Goal: Task Accomplishment & Management: Manage account settings

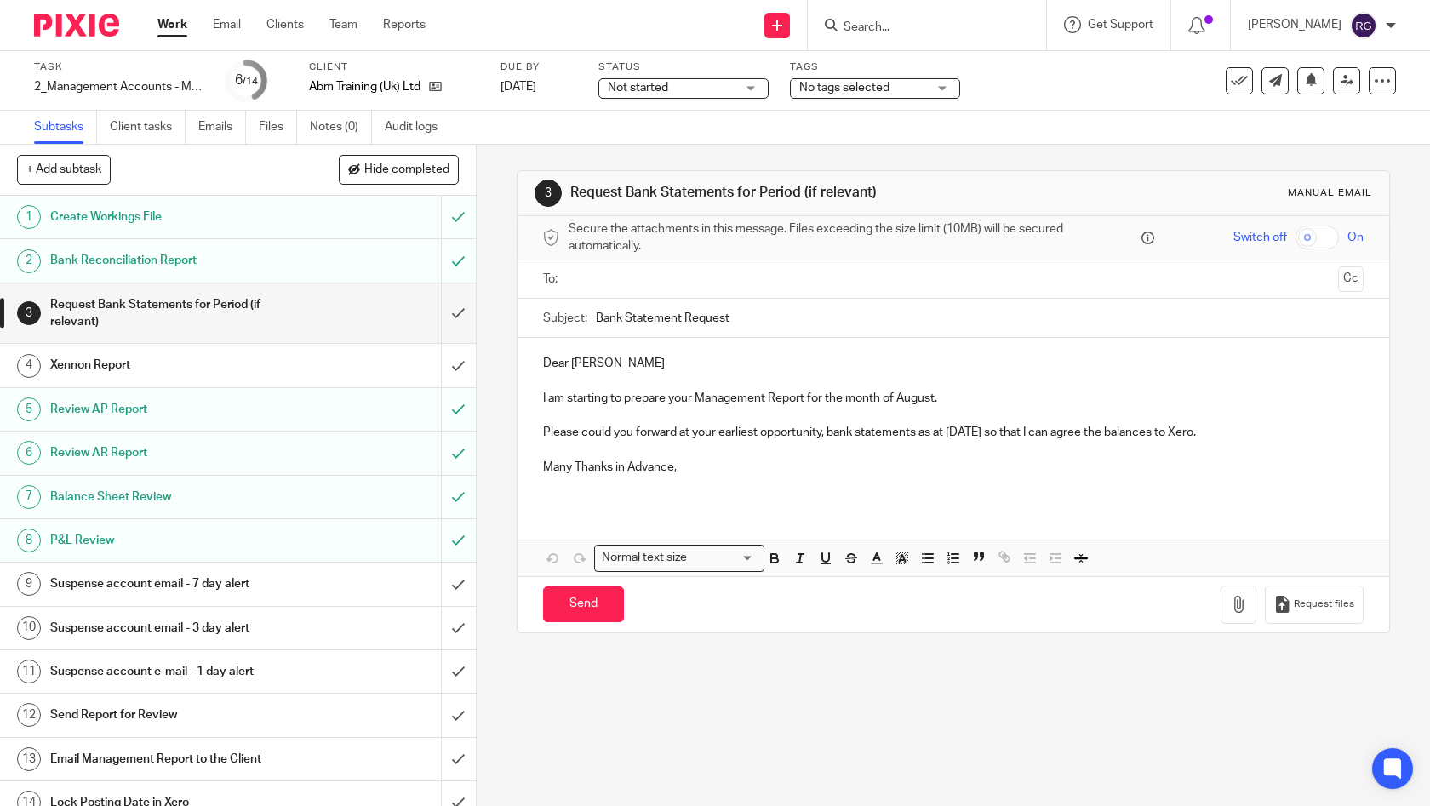
scroll to position [14, 0]
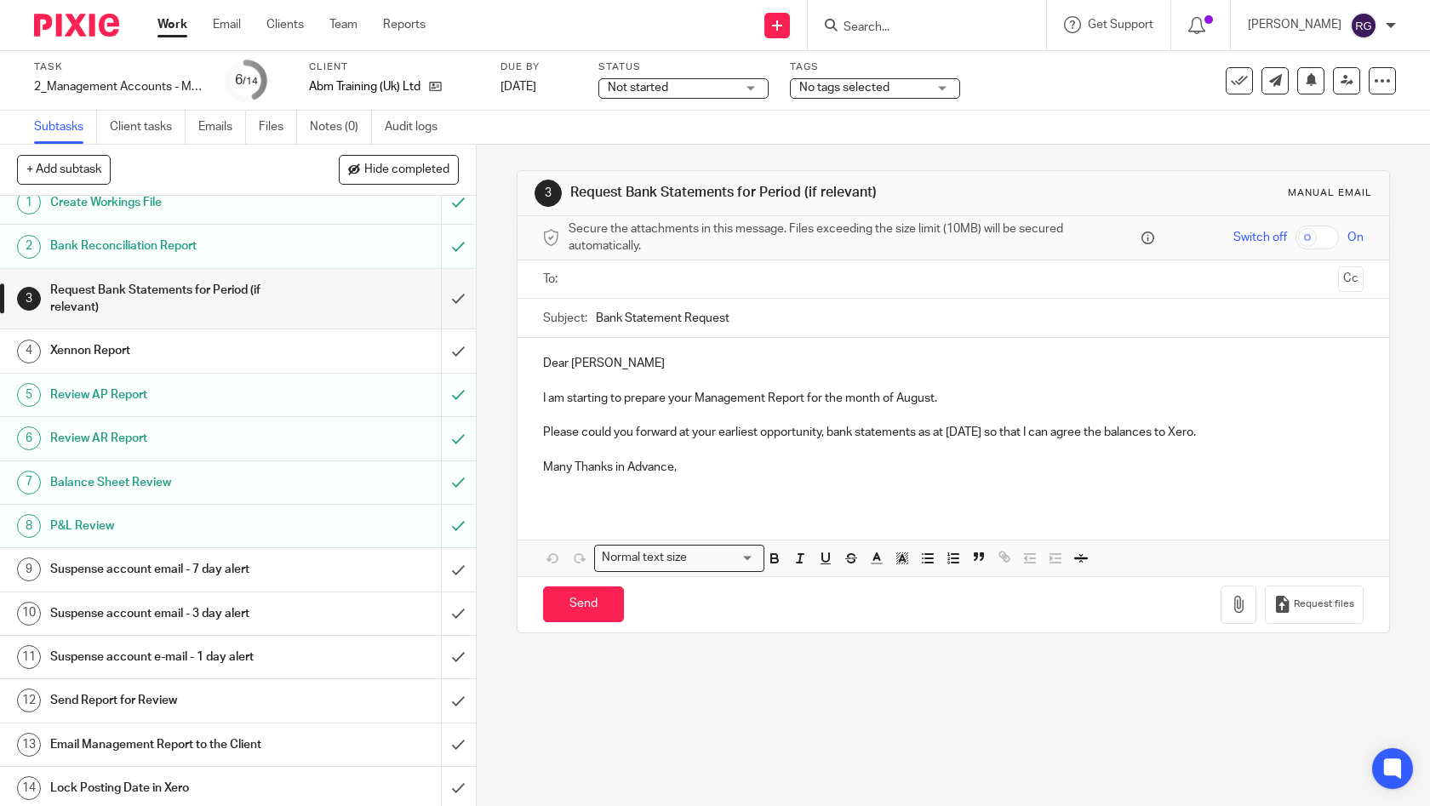
click at [263, 740] on h1 "Email Management Report to the Client" at bounding box center [174, 745] width 249 height 26
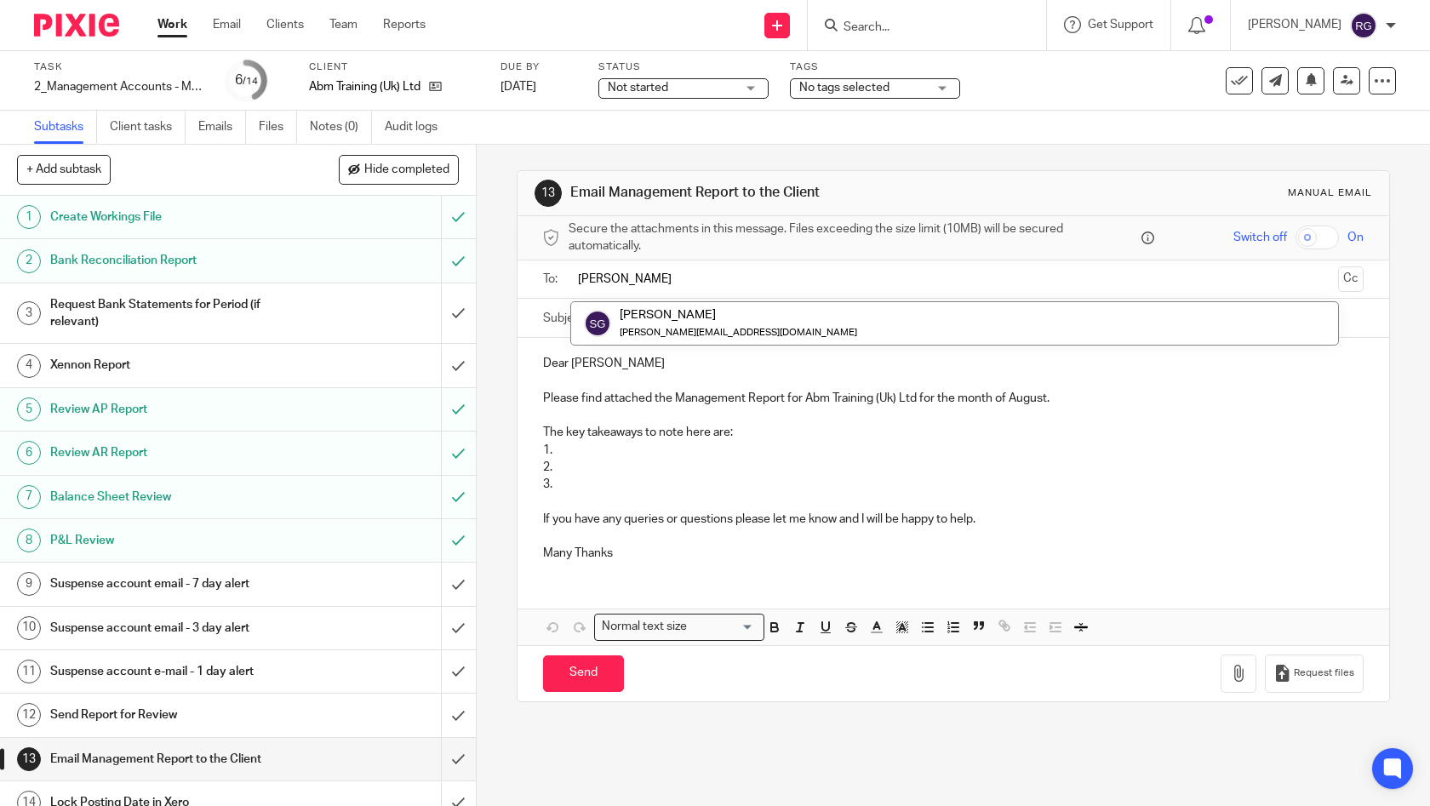
type input "Simon"
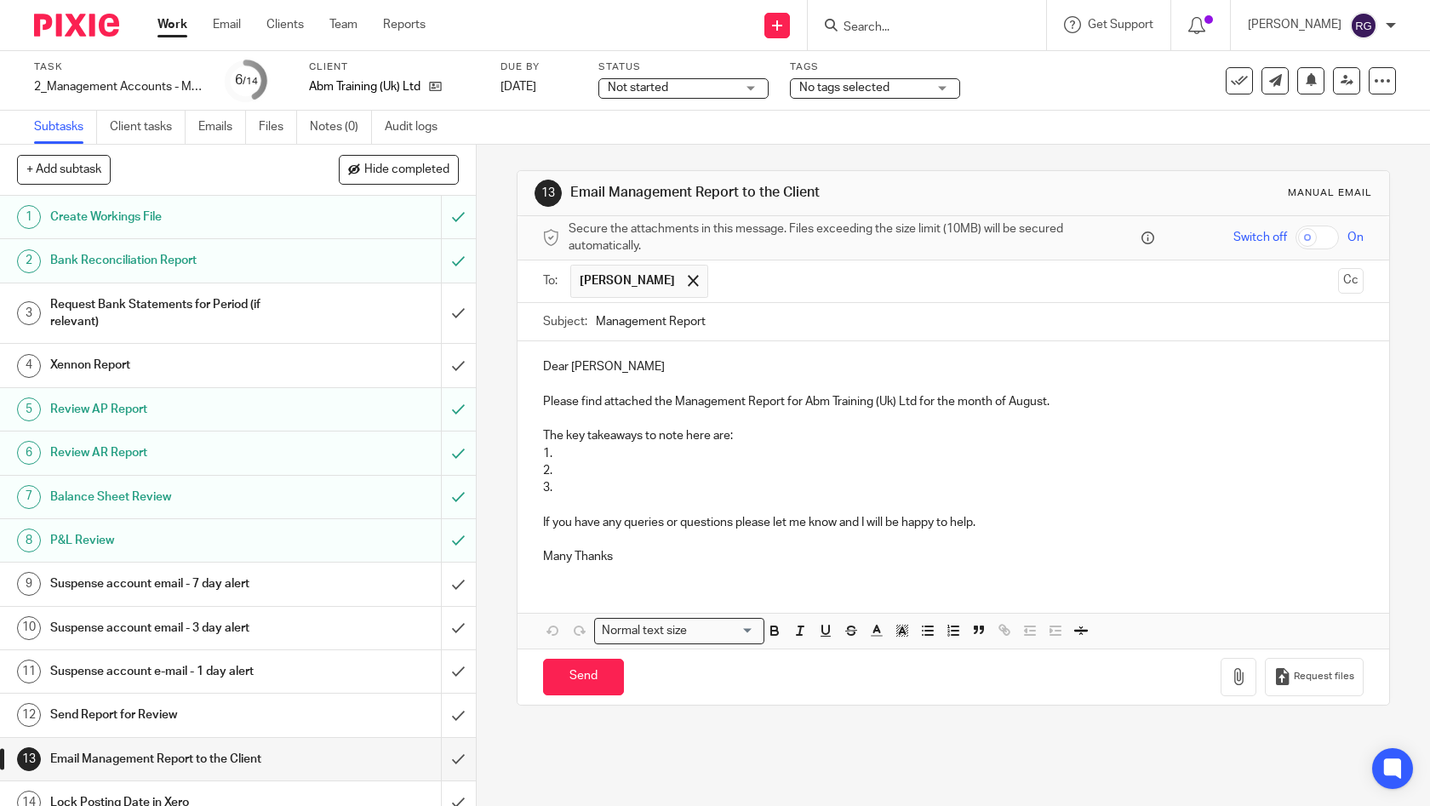
drag, startPoint x: 0, startPoint y: 0, endPoint x: 797, endPoint y: 323, distance: 860.4
click at [786, 324] on input "Management Report" at bounding box center [980, 322] width 768 height 38
type input "Management Report Aug 2025 | ABM Training UK"
click at [636, 371] on p "Dear Simon" at bounding box center [953, 366] width 821 height 17
drag, startPoint x: 605, startPoint y: 485, endPoint x: 585, endPoint y: 492, distance: 20.7
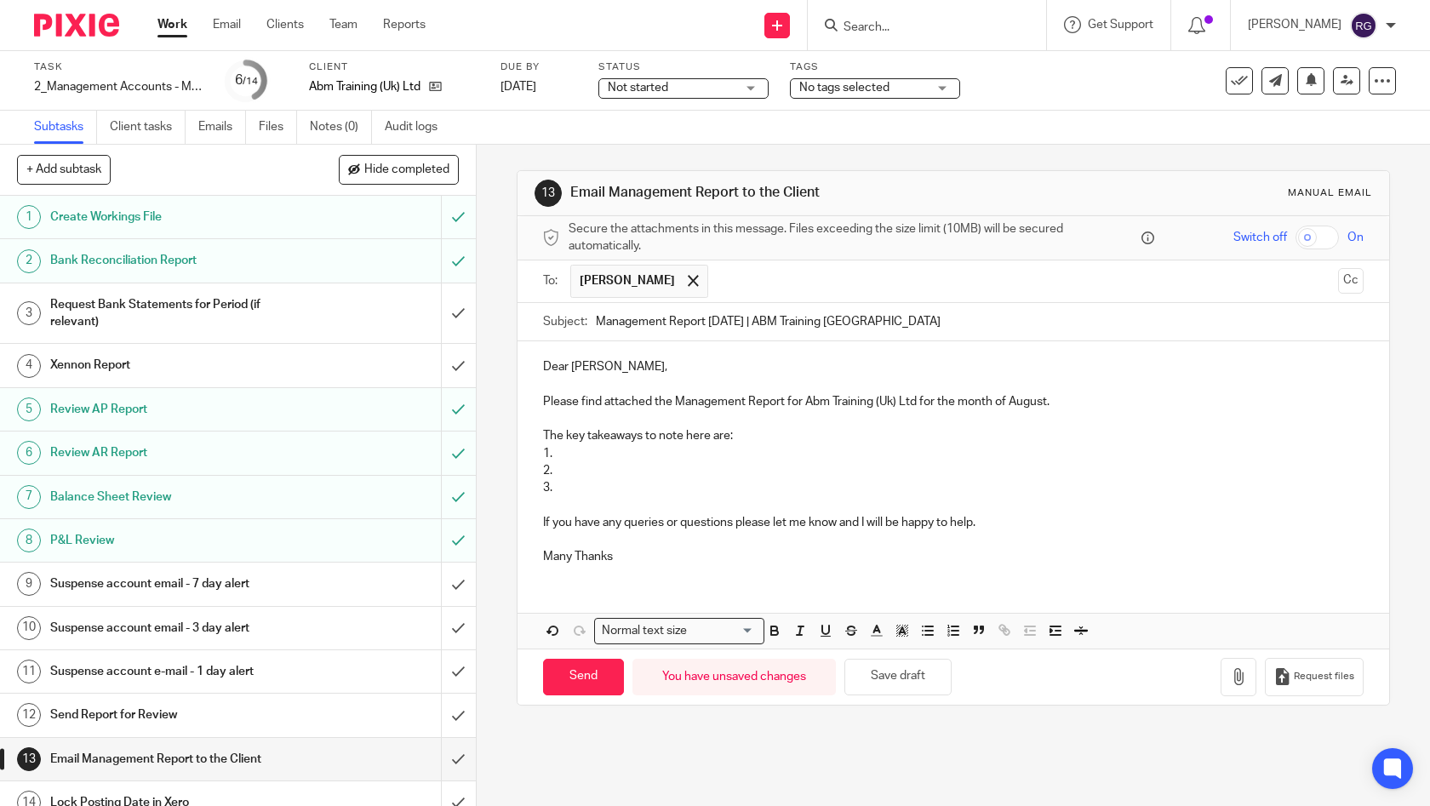
click at [602, 488] on p "3." at bounding box center [953, 487] width 821 height 17
drag, startPoint x: 579, startPoint y: 493, endPoint x: 524, endPoint y: 425, distance: 87.0
click at [524, 425] on div "Dear Simon, Please find attached the Management Report for Abm Training (Uk) Lt…" at bounding box center [953, 459] width 872 height 237
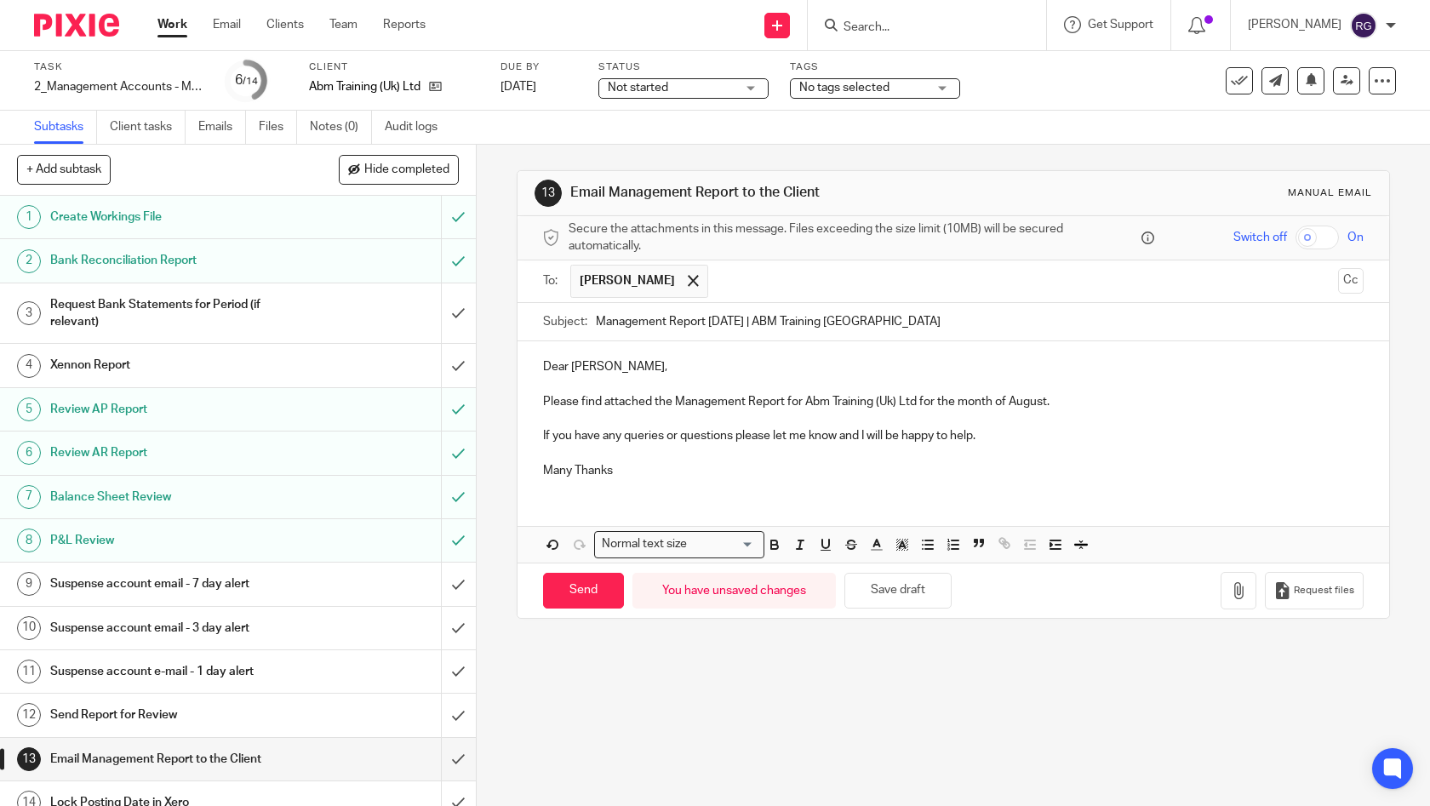
click at [823, 402] on p "Please find attached the Management Report for Abm Training (Uk) Ltd for the mo…" at bounding box center [953, 401] width 821 height 17
click at [676, 435] on p "If you have any queries or questions please let me know and I will be happy to …" at bounding box center [953, 435] width 821 height 17
drag, startPoint x: 588, startPoint y: 467, endPoint x: 506, endPoint y: 469, distance: 81.7
click at [506, 469] on div "13 Email Management Report to the Client Manual email Secure the attachments in…" at bounding box center [953, 475] width 953 height 661
click at [1230, 584] on icon "button" at bounding box center [1238, 590] width 17 height 17
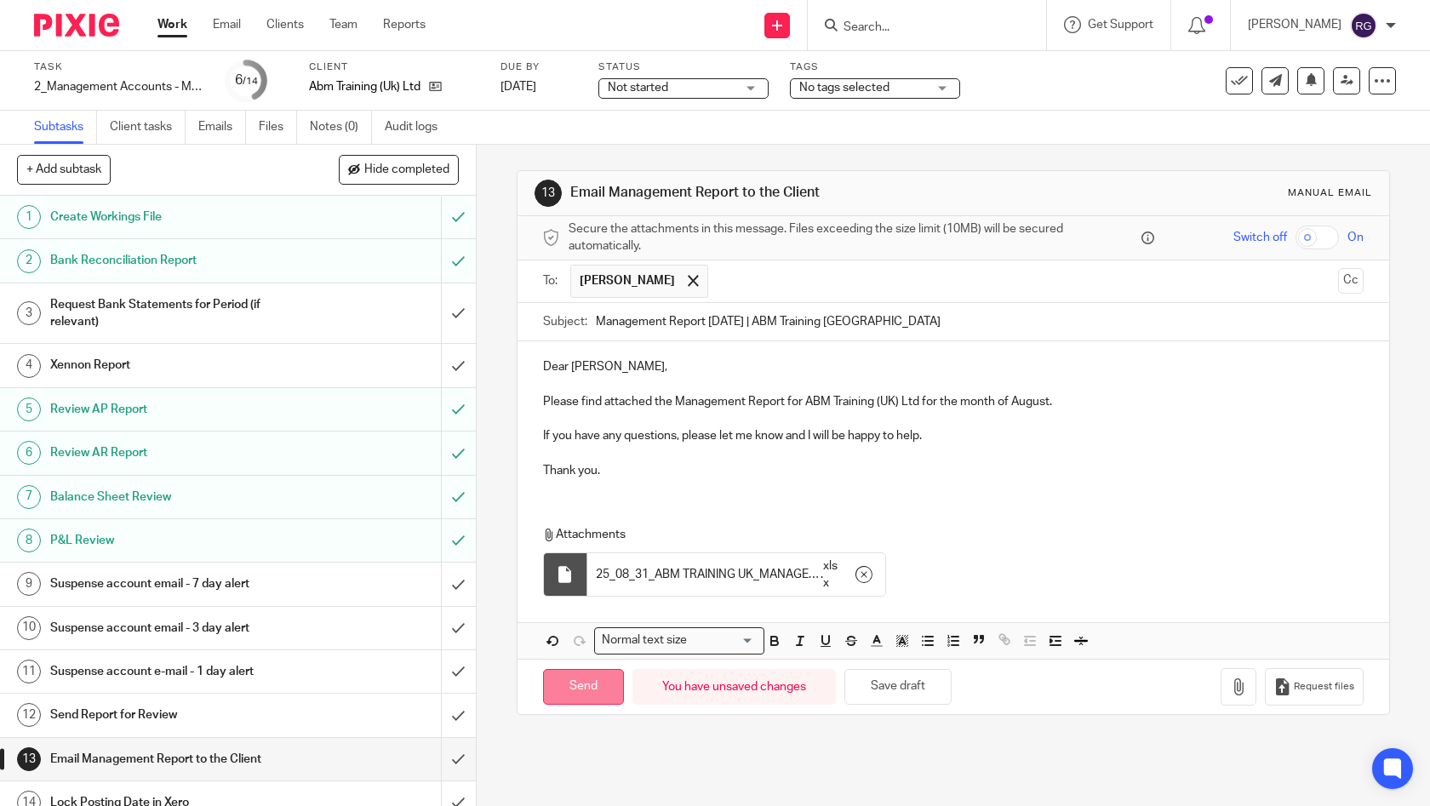
click at [575, 682] on input "Send" at bounding box center [583, 687] width 81 height 37
type input "Sent"
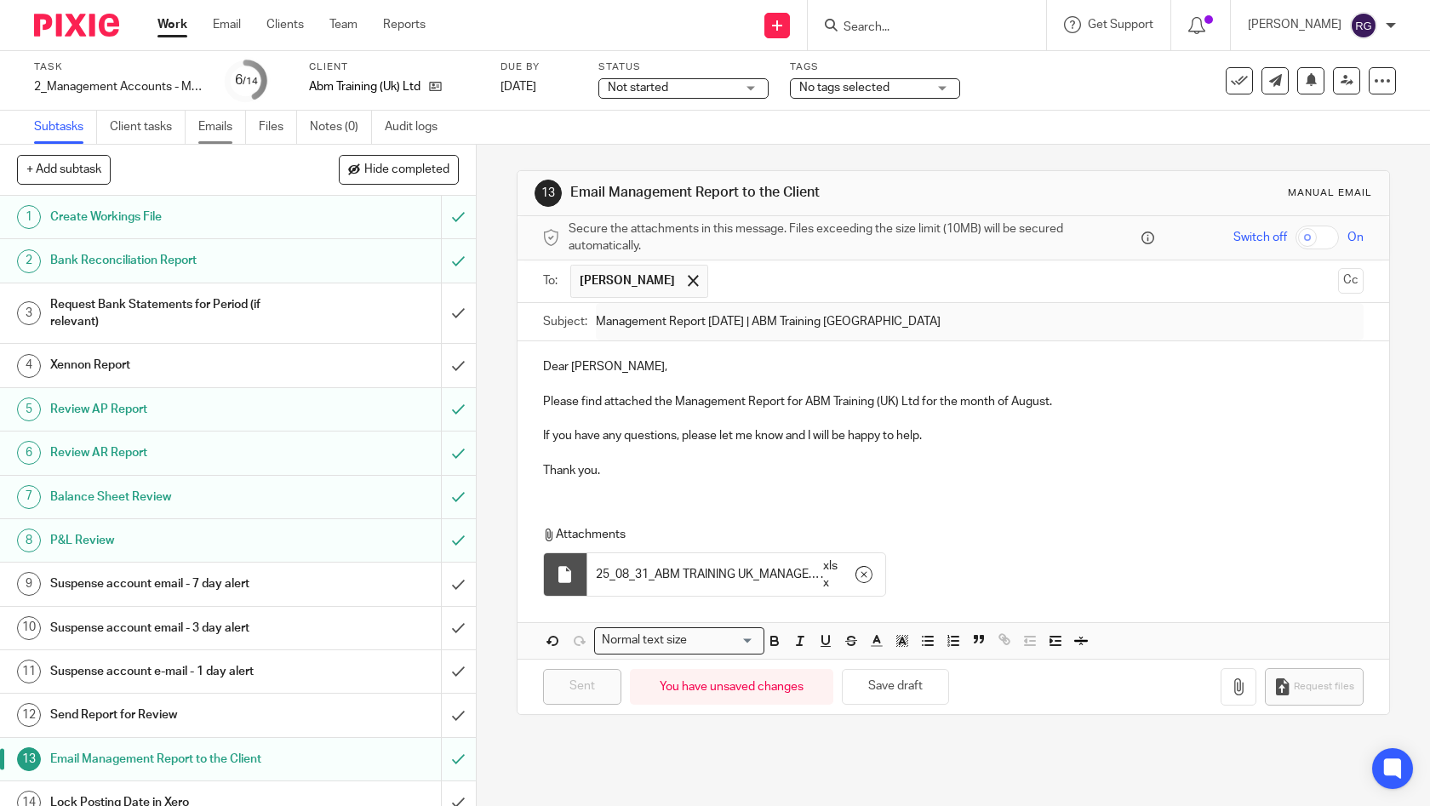
click at [225, 125] on link "Emails" at bounding box center [222, 127] width 48 height 33
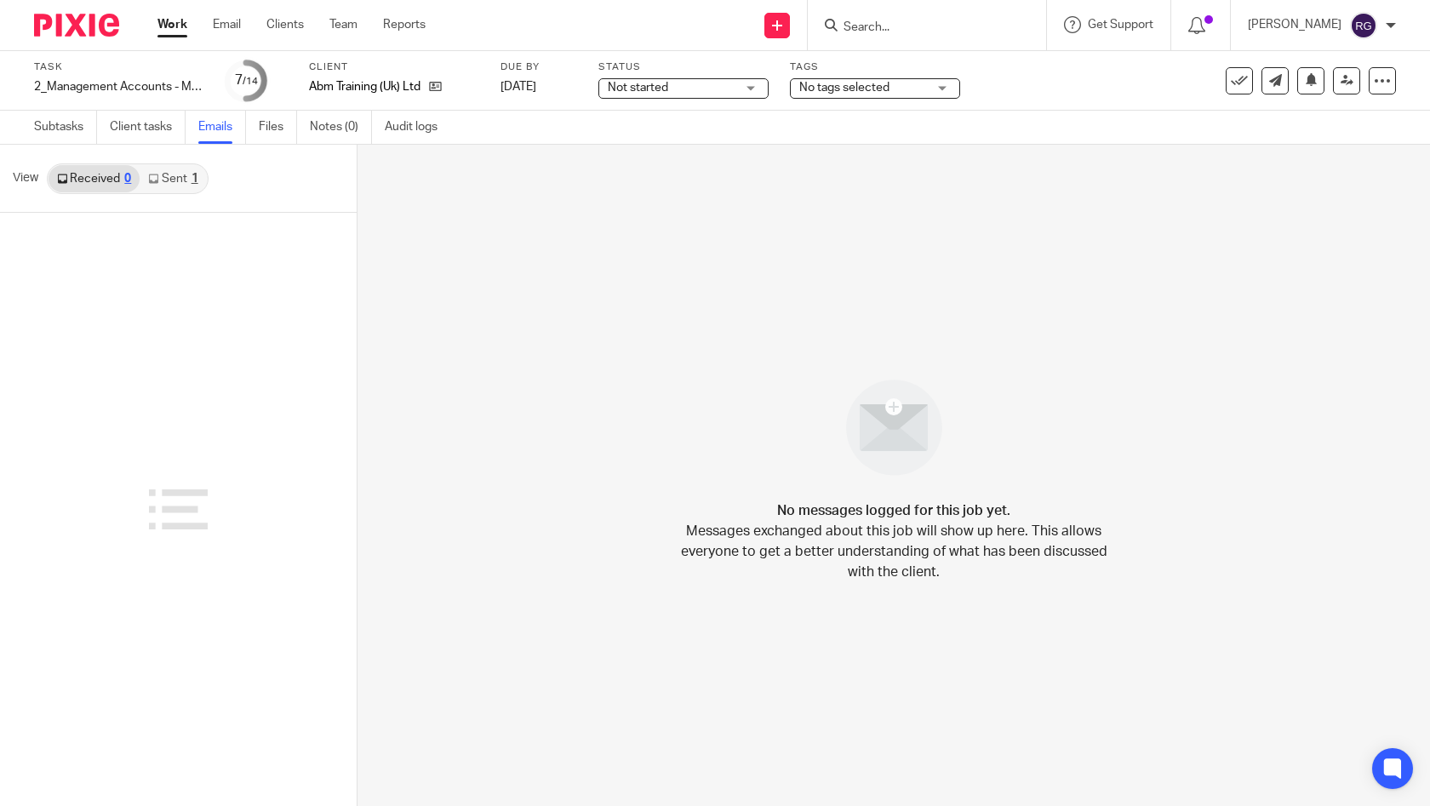
click at [191, 181] on div "1" at bounding box center [194, 179] width 7 height 12
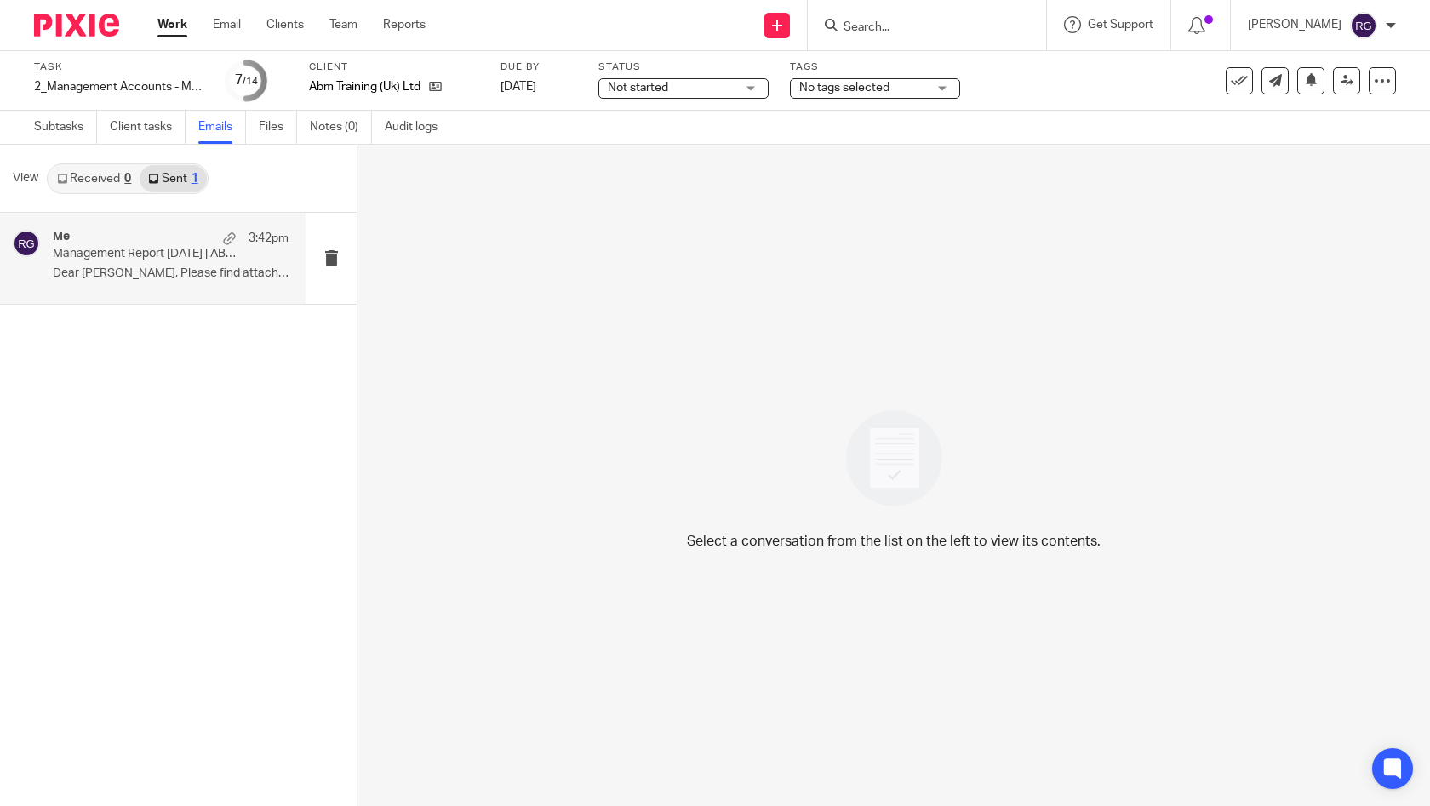
click at [148, 270] on p "Dear Simon, Please find attached the..." at bounding box center [171, 273] width 236 height 14
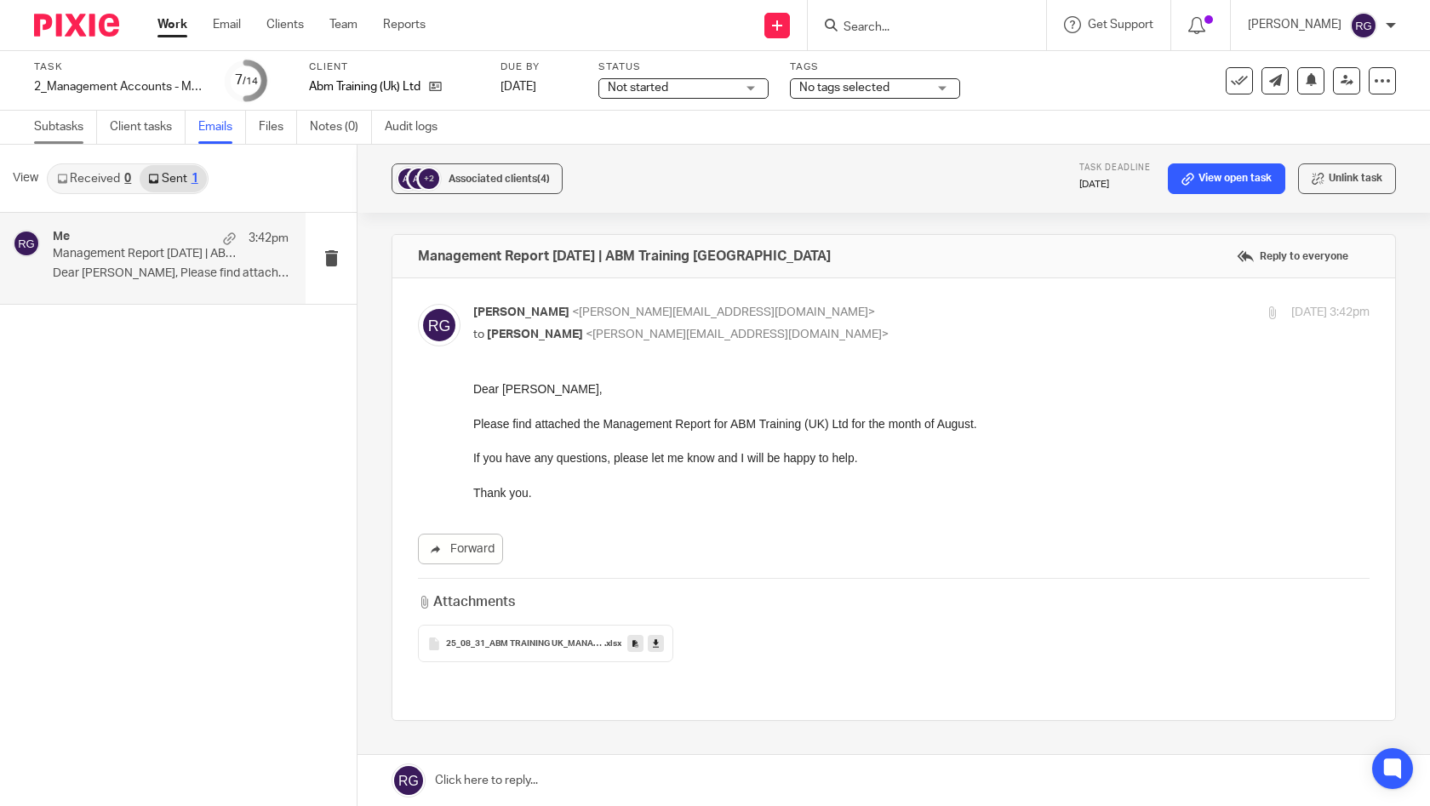
click at [58, 128] on link "Subtasks" at bounding box center [65, 127] width 63 height 33
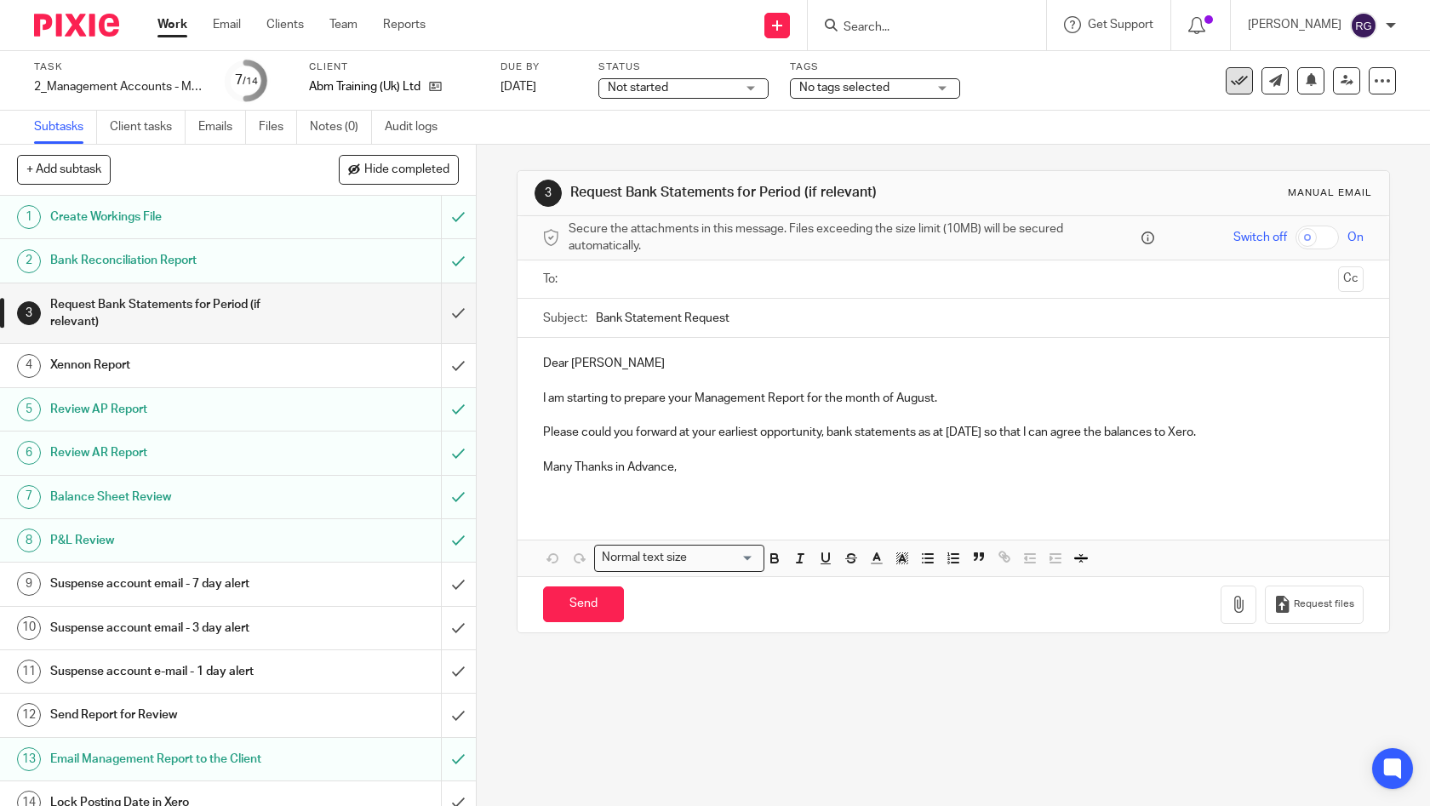
click at [1230, 83] on icon at bounding box center [1238, 80] width 17 height 17
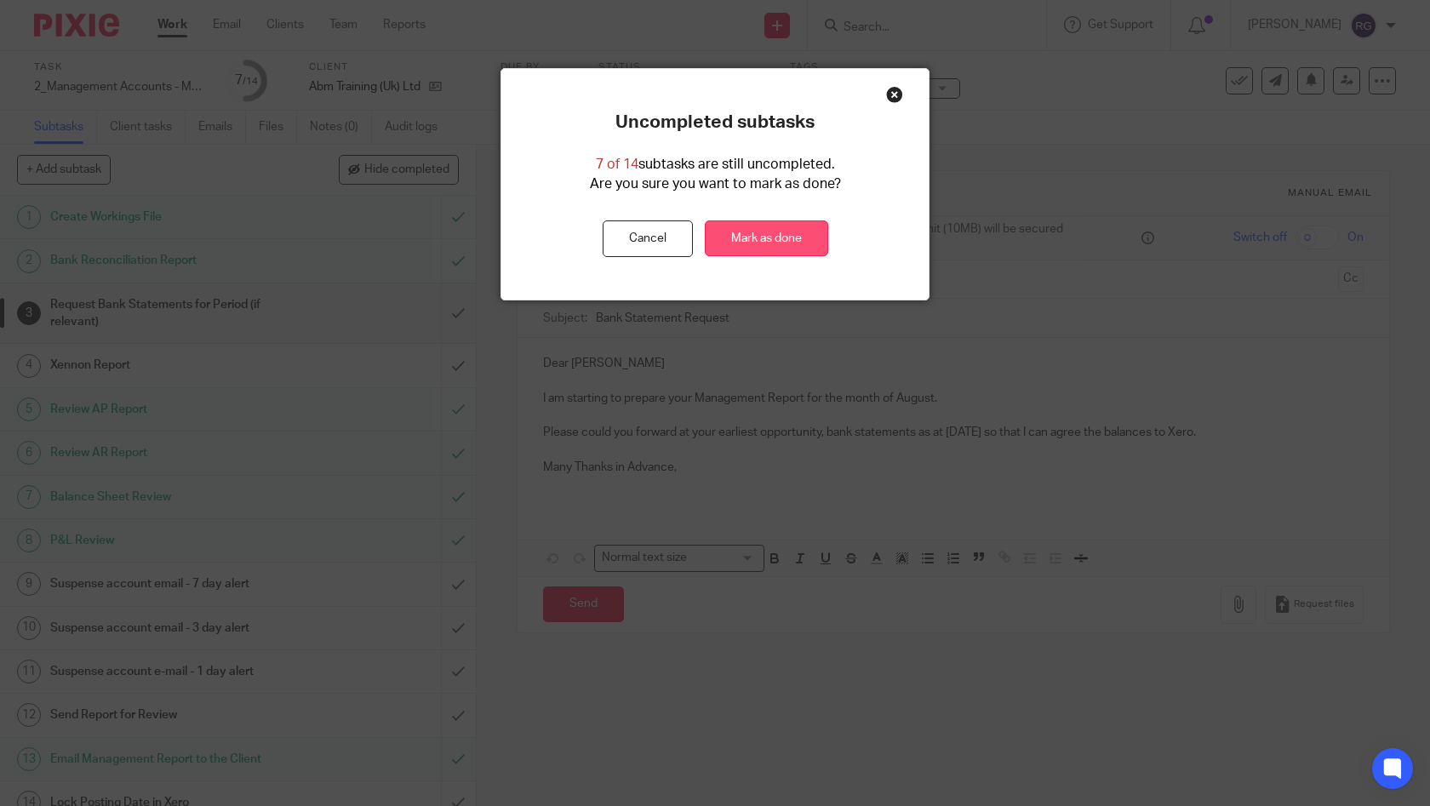
click at [783, 230] on link "Mark as done" at bounding box center [766, 238] width 123 height 37
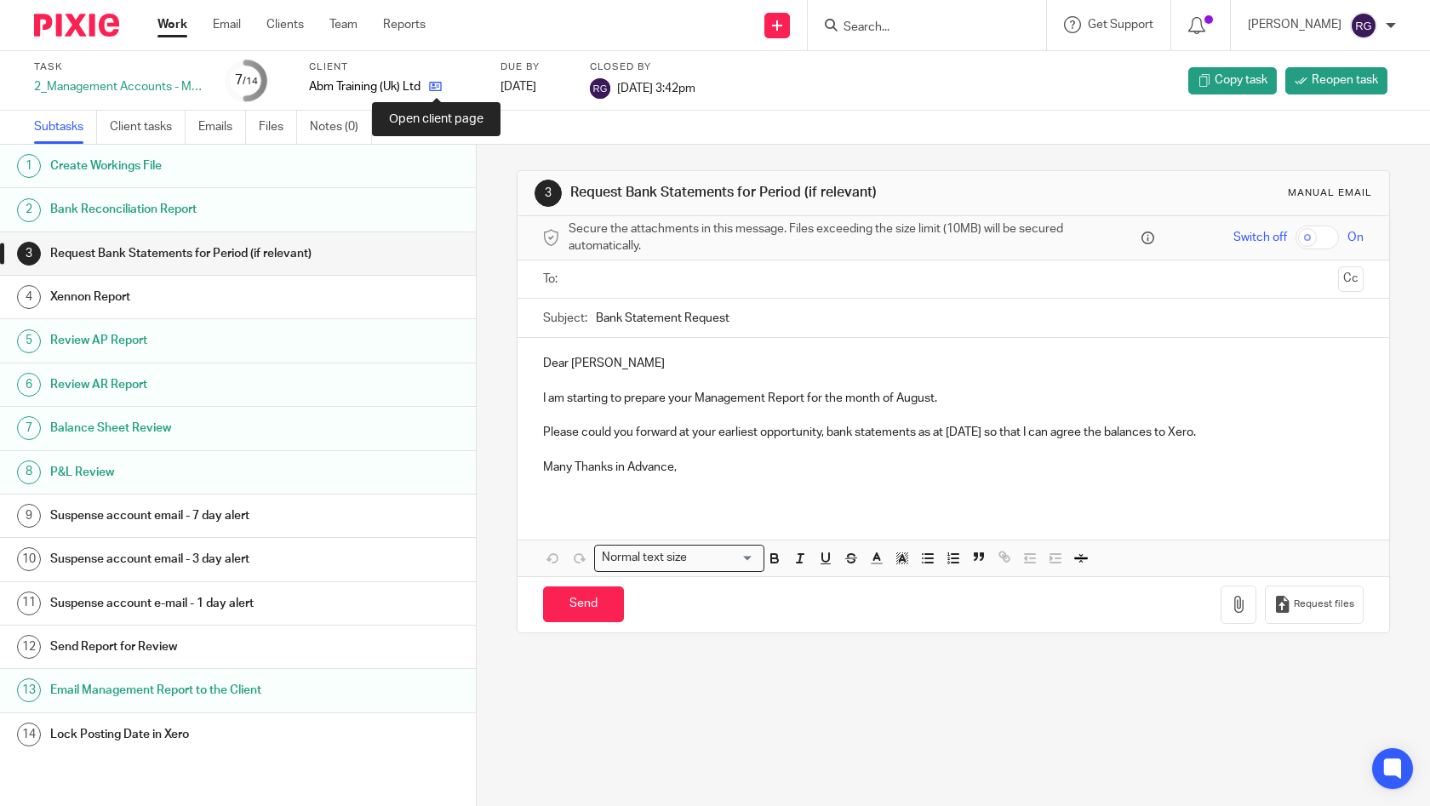
click at [438, 88] on icon at bounding box center [435, 86] width 13 height 13
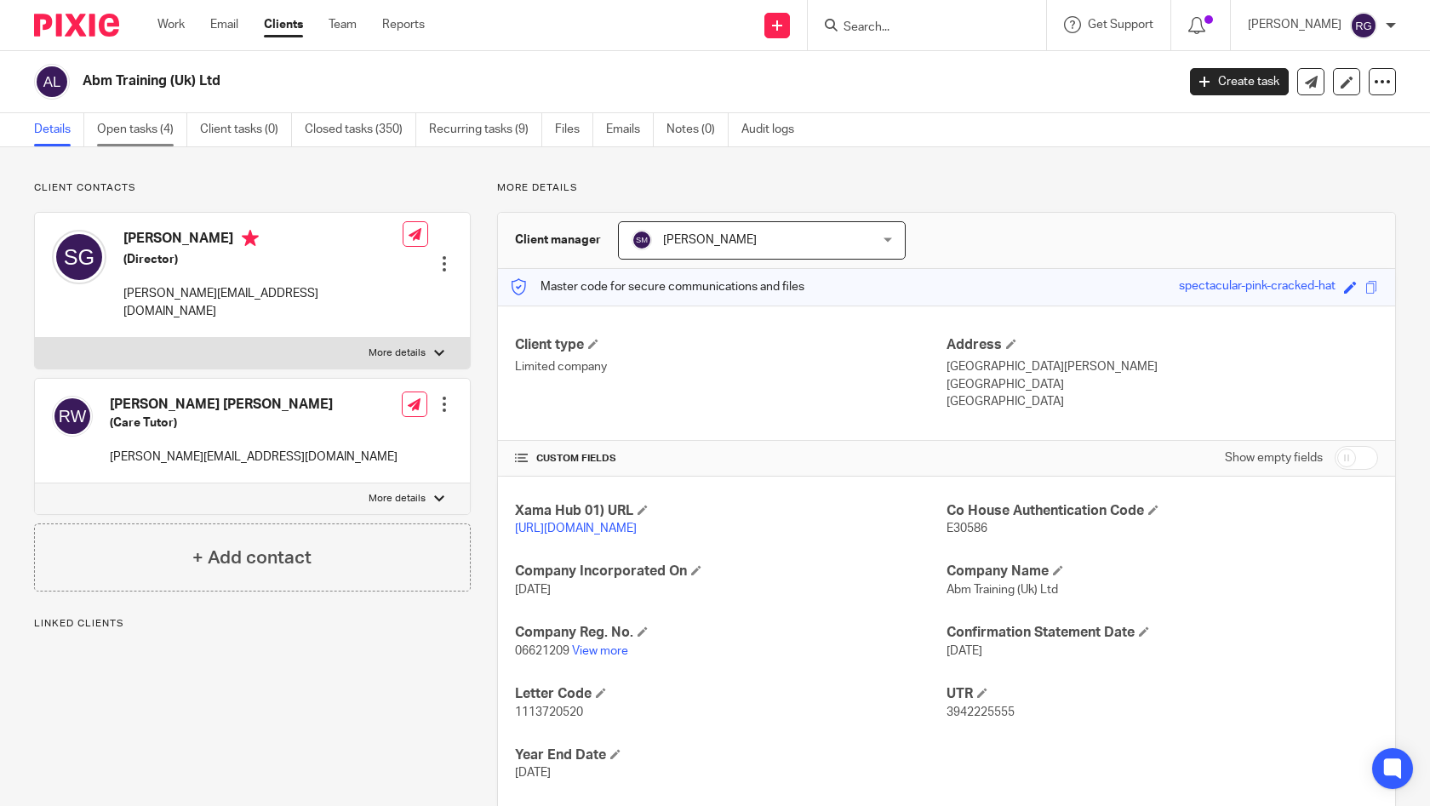
click at [158, 128] on link "Open tasks (4)" at bounding box center [142, 129] width 90 height 33
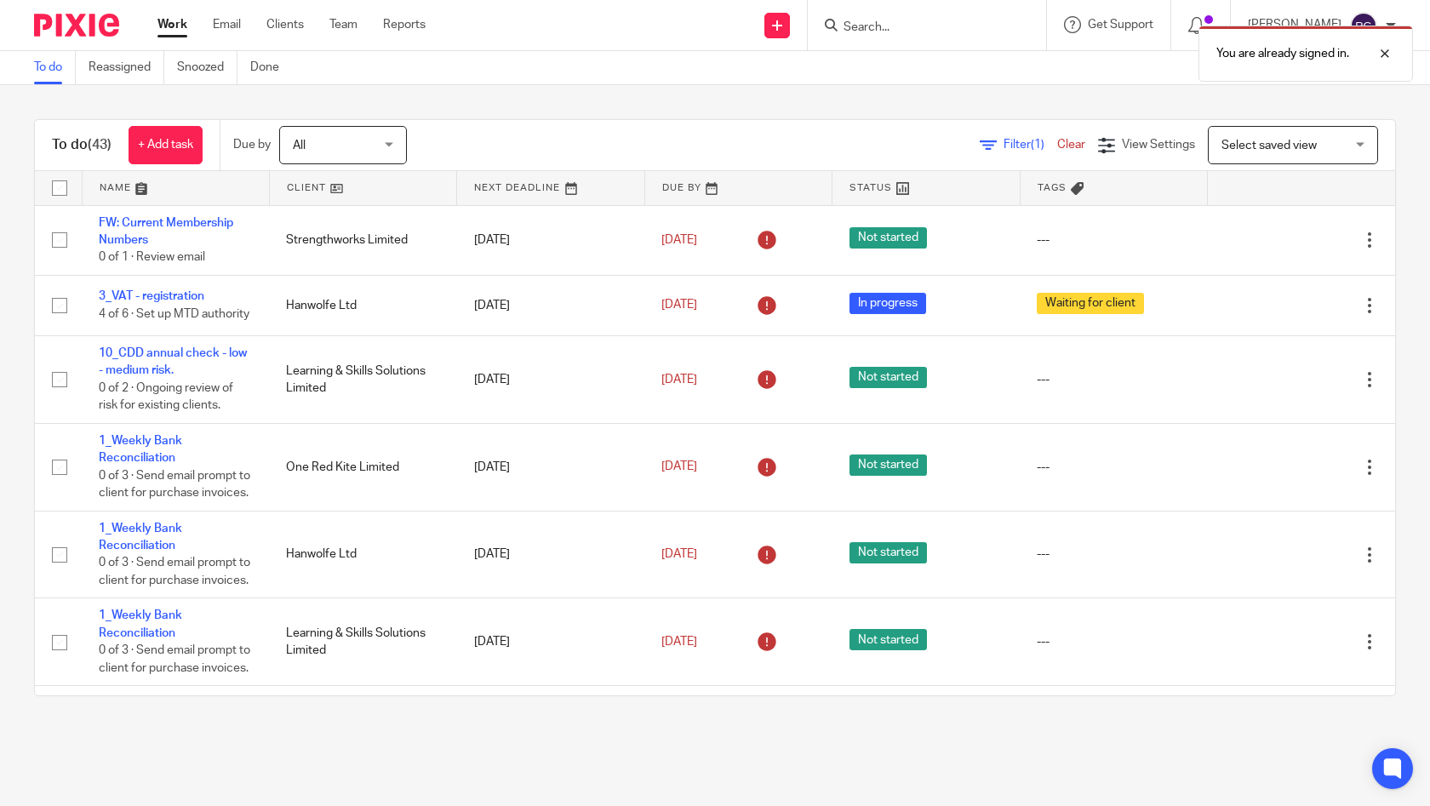
click at [886, 25] on div "You are already signed in." at bounding box center [1064, 49] width 698 height 65
click at [873, 24] on input "Search" at bounding box center [918, 27] width 153 height 15
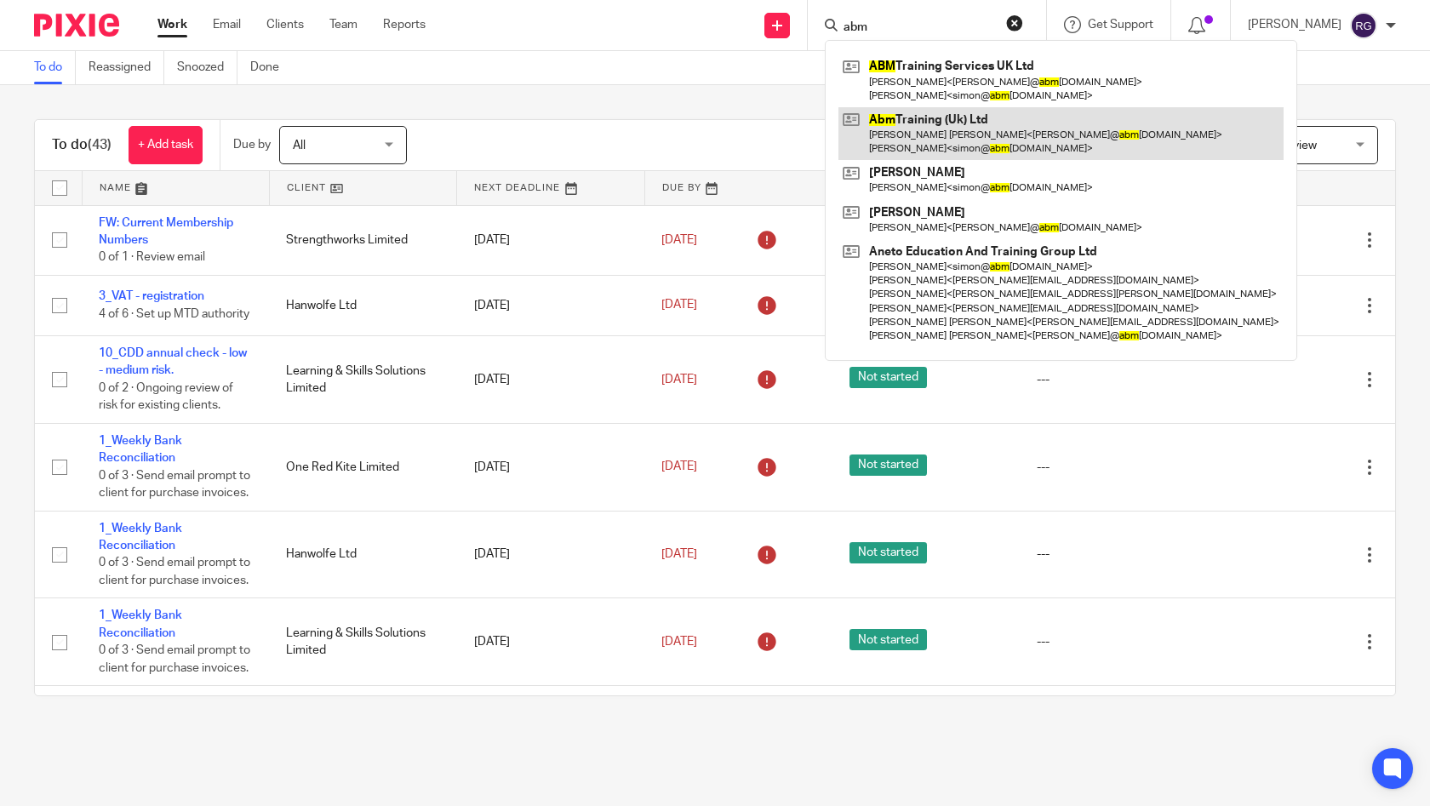
type input "abm"
click at [995, 135] on link at bounding box center [1060, 133] width 445 height 53
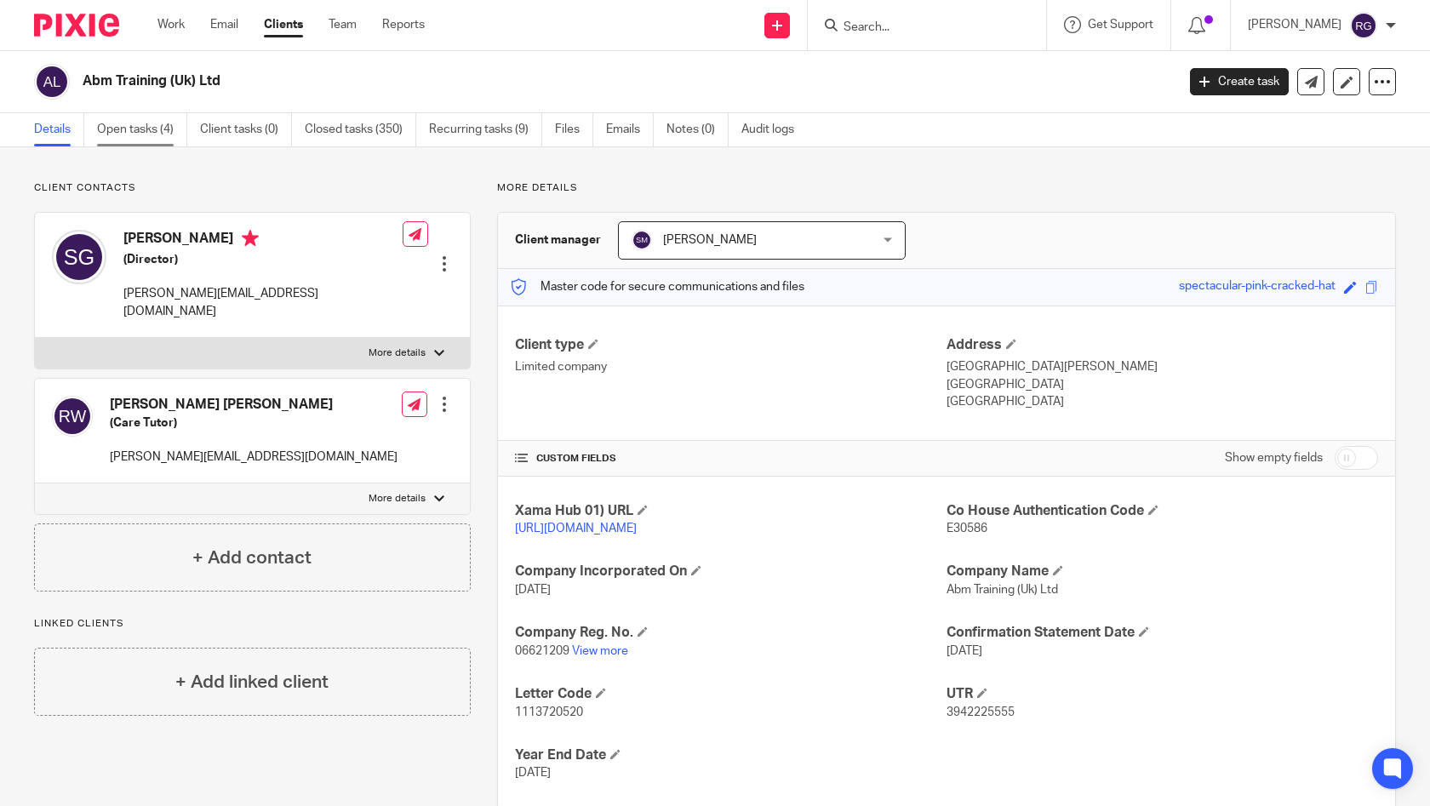
click at [132, 143] on link "Open tasks (4)" at bounding box center [142, 129] width 90 height 33
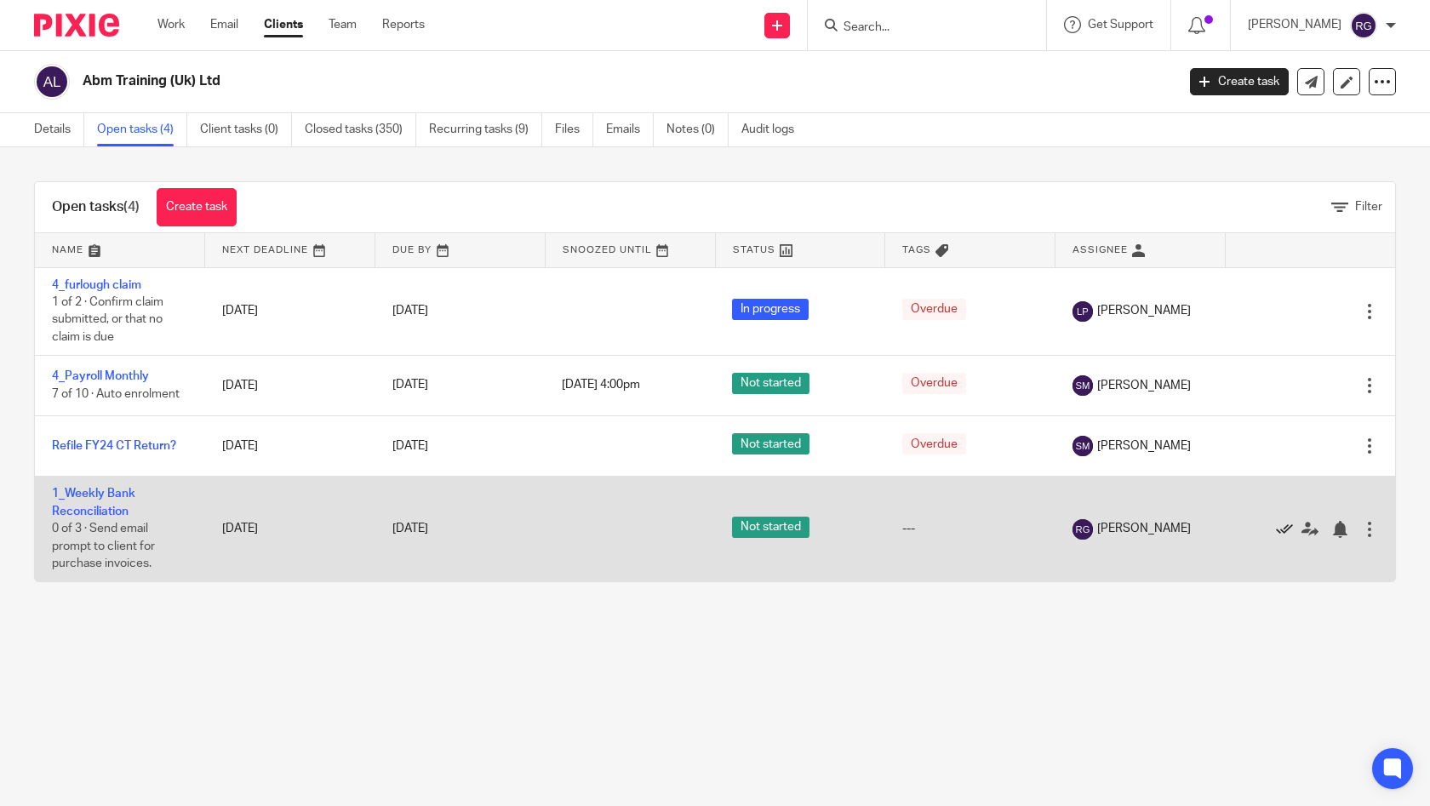
click at [1275, 530] on icon at bounding box center [1283, 529] width 17 height 17
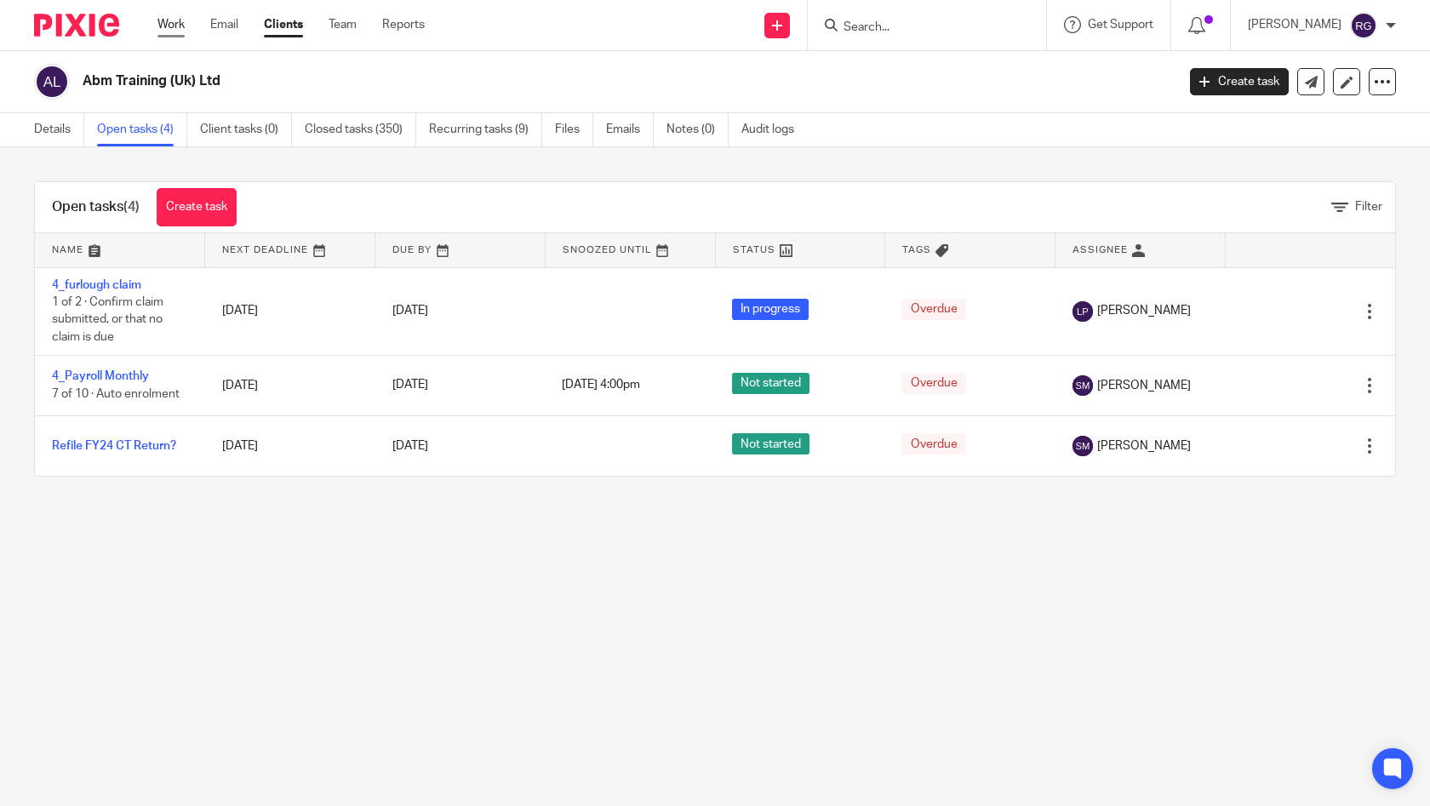
click at [167, 24] on link "Work" at bounding box center [170, 24] width 27 height 17
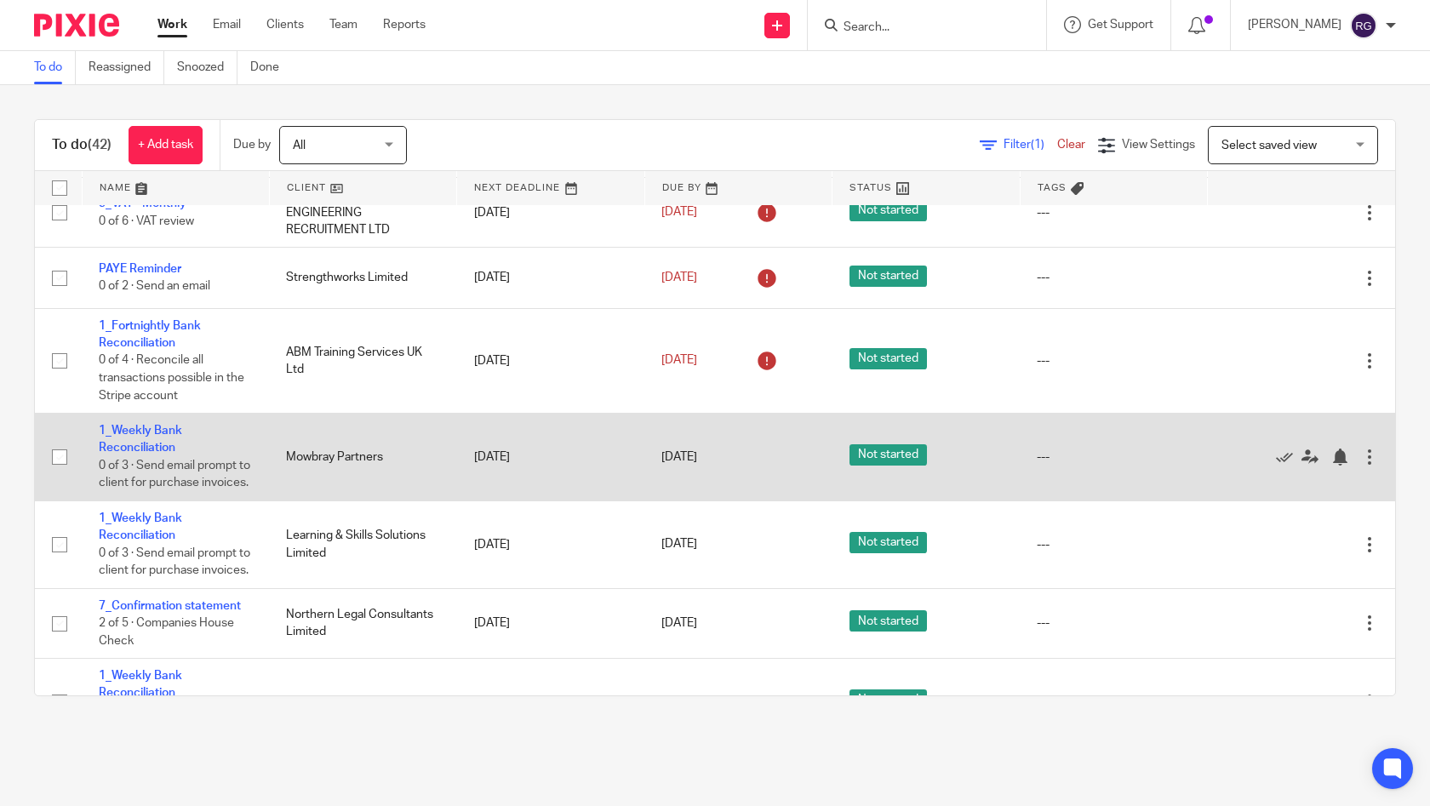
scroll to position [790, 0]
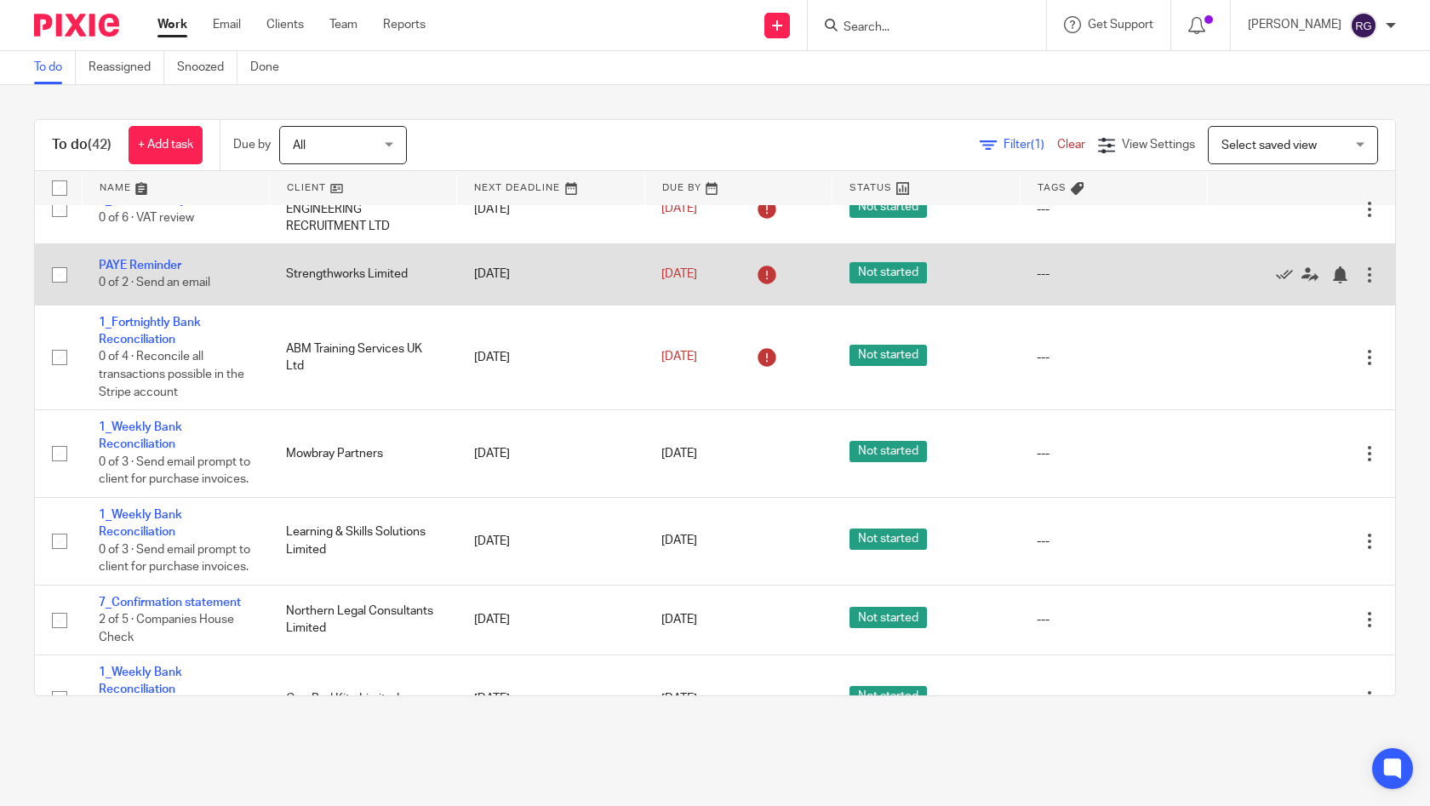
click at [1361, 283] on div at bounding box center [1369, 274] width 17 height 17
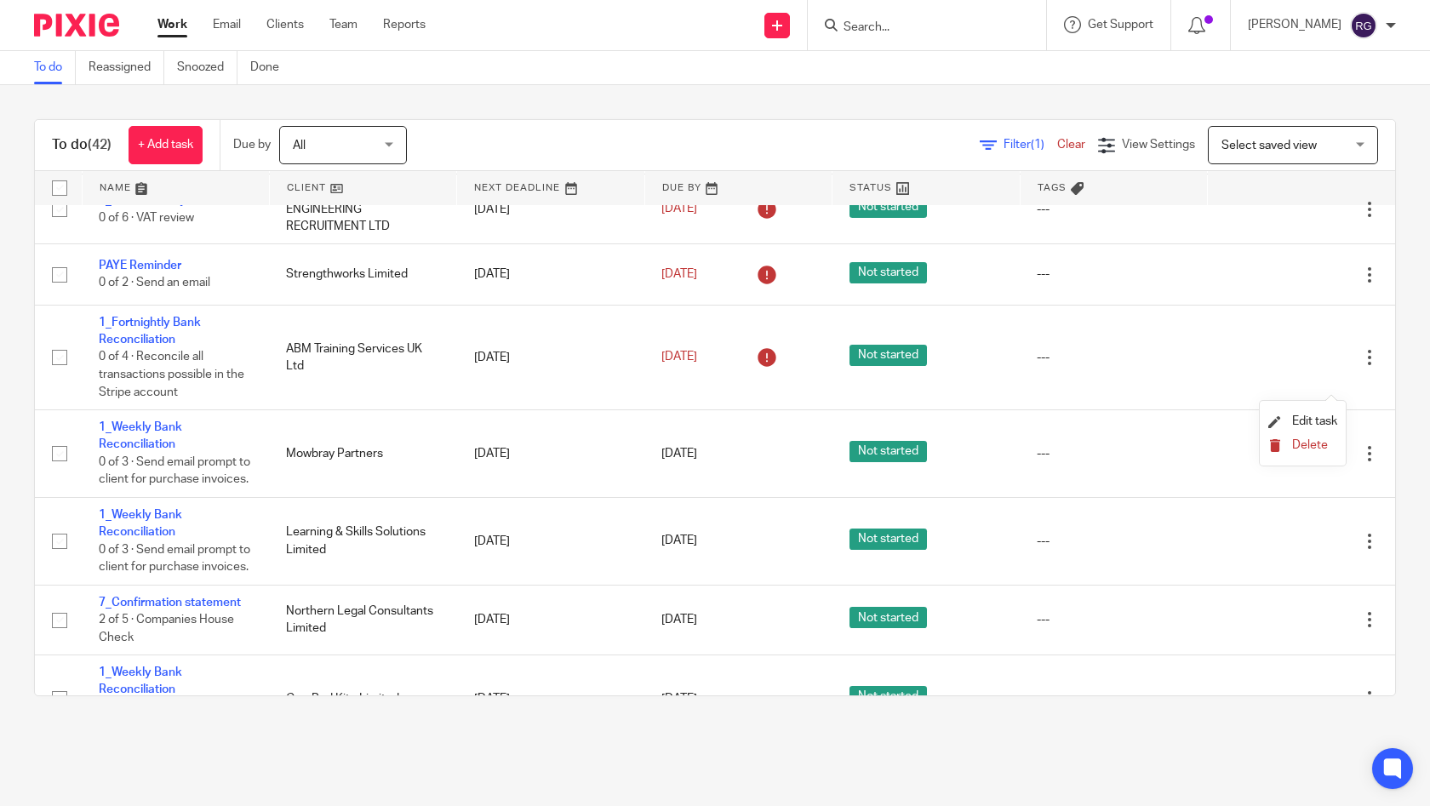
click at [1287, 442] on button "Delete" at bounding box center [1302, 446] width 69 height 14
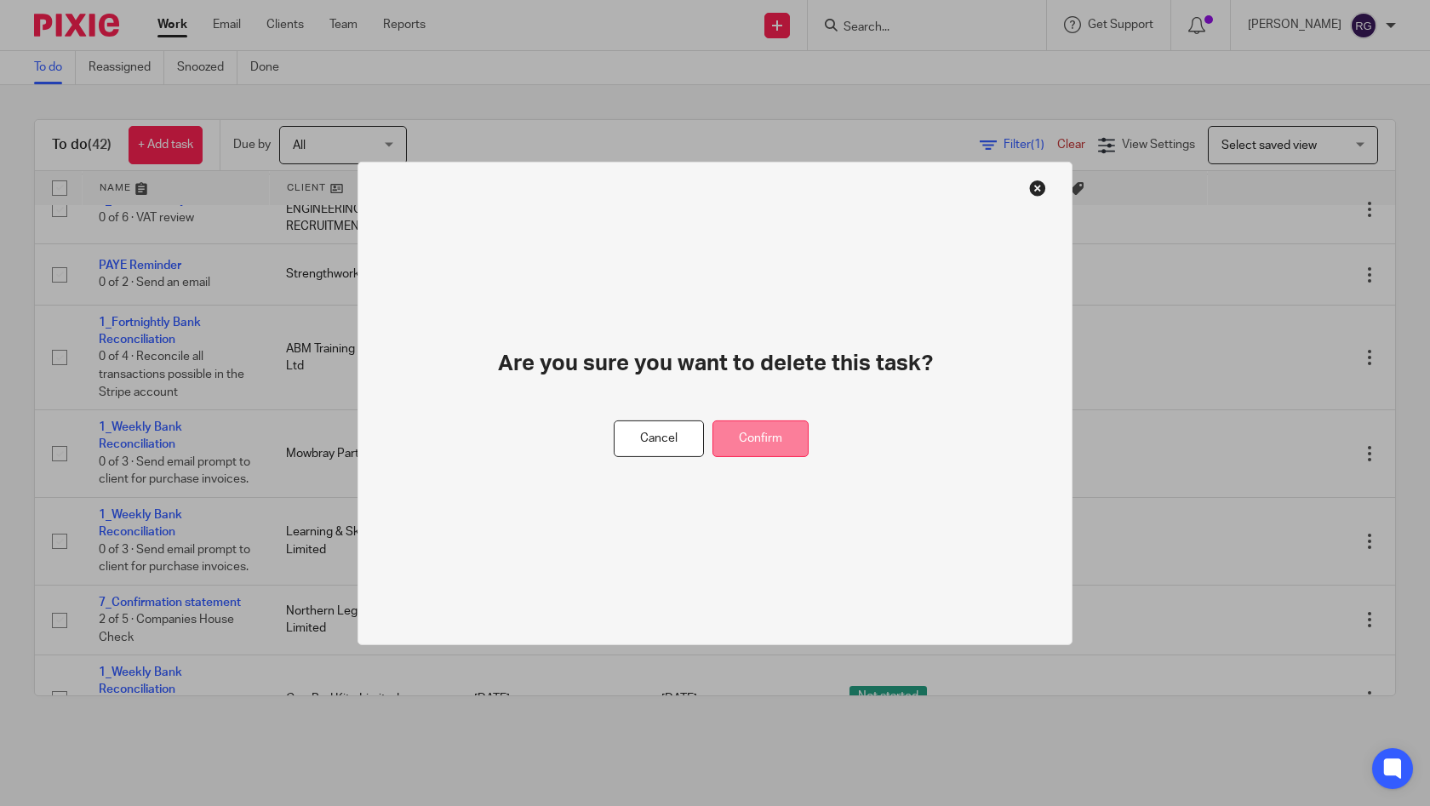
click at [782, 437] on button "Confirm" at bounding box center [760, 438] width 96 height 37
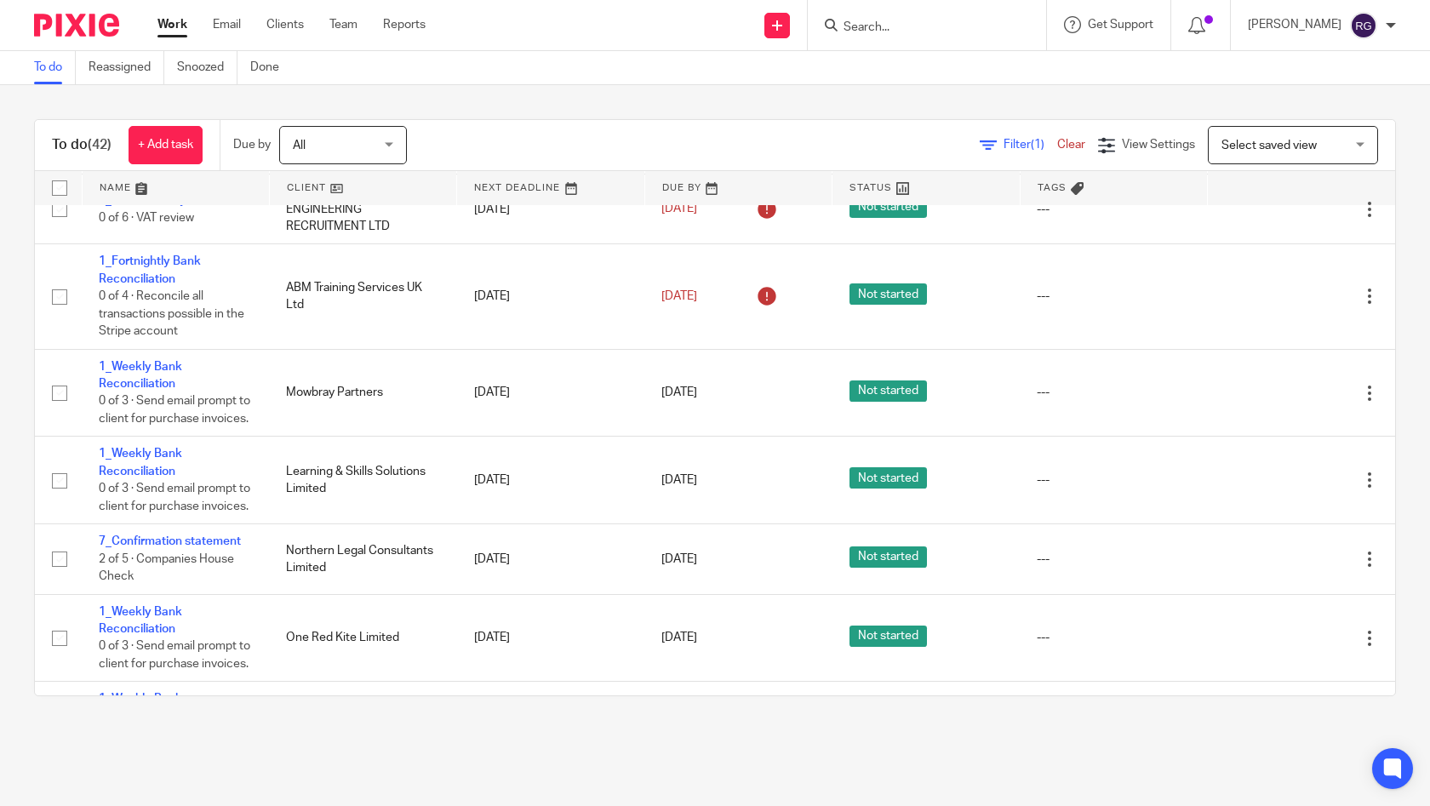
click at [869, 26] on input "Search" at bounding box center [918, 27] width 153 height 15
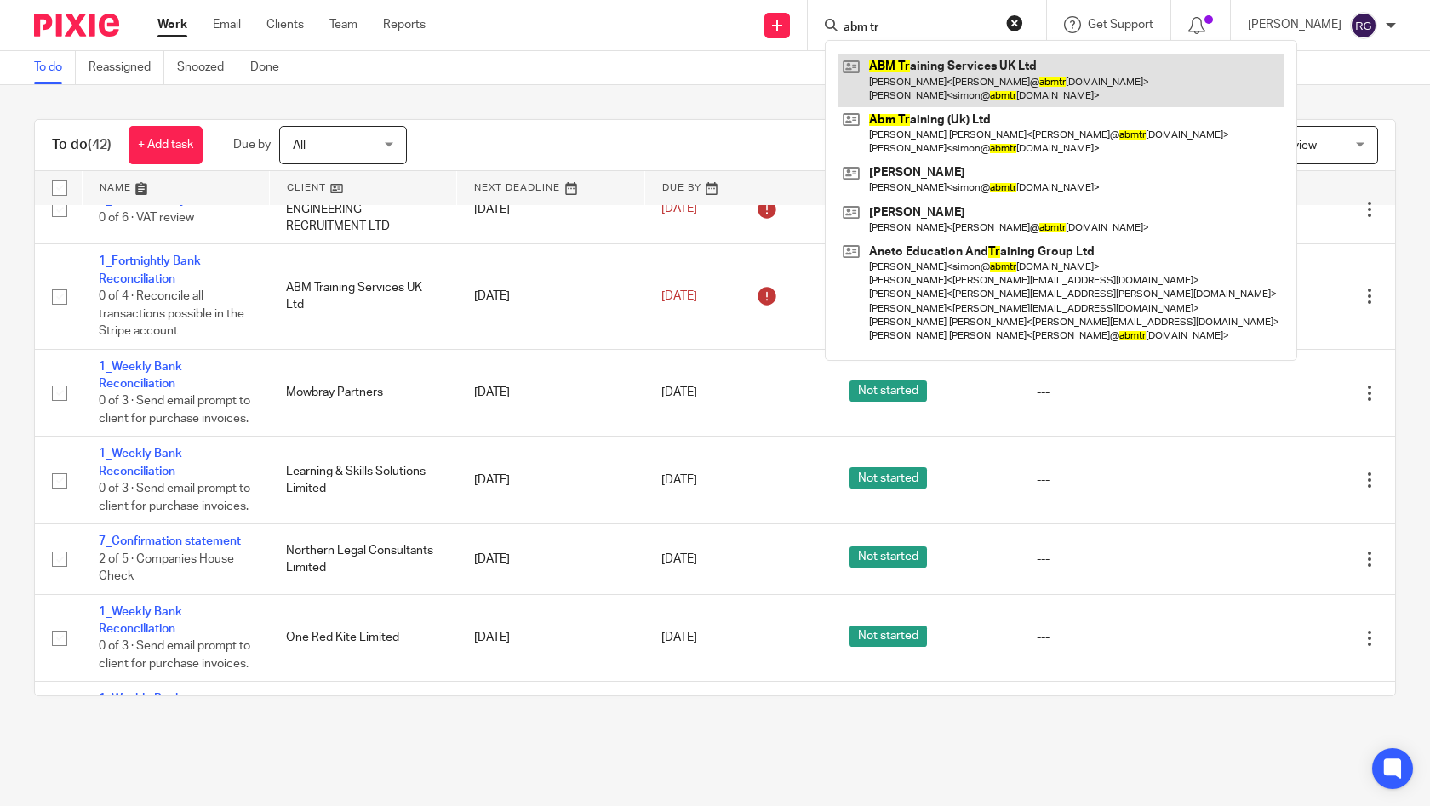
type input "abm tr"
click at [965, 73] on link at bounding box center [1060, 80] width 445 height 53
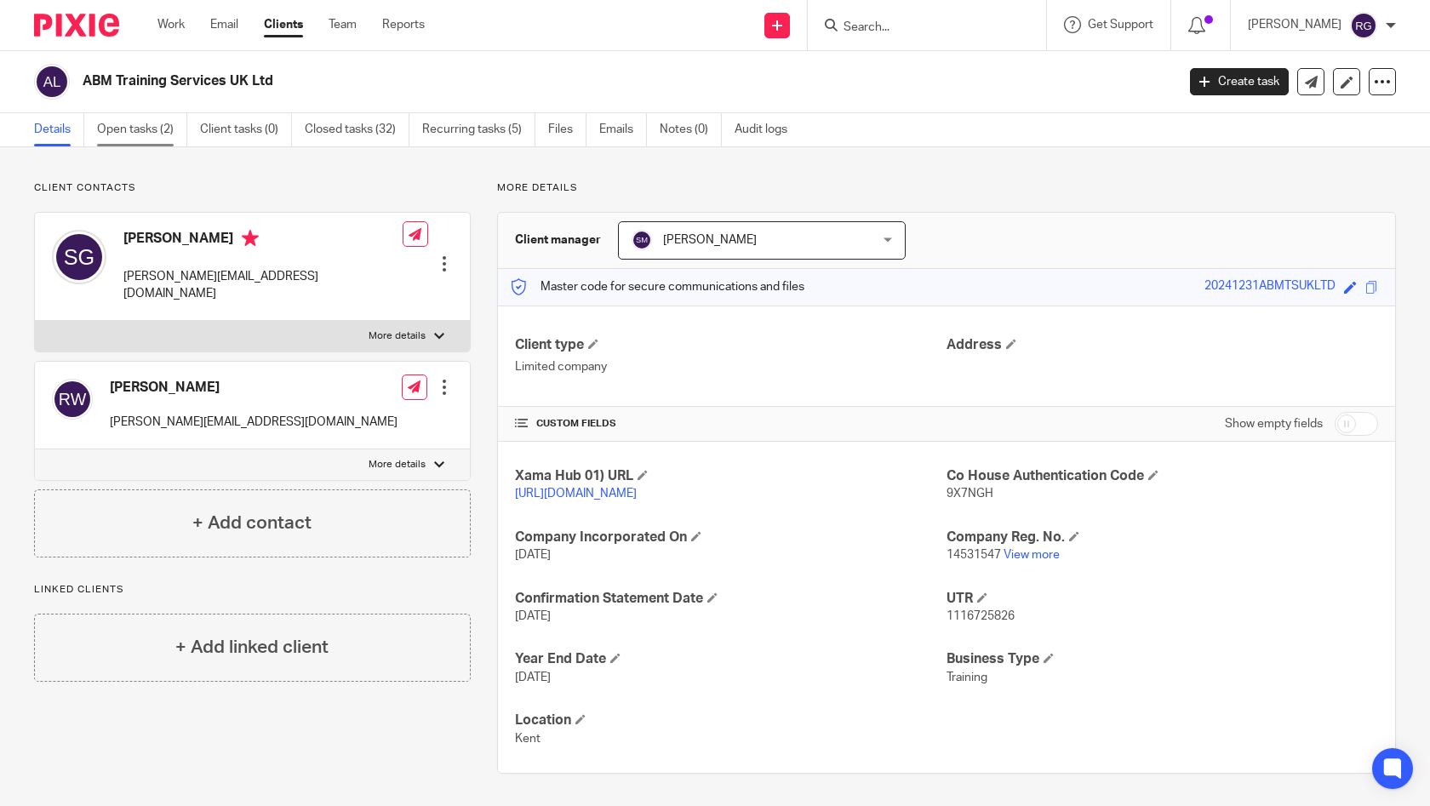
click at [154, 129] on link "Open tasks (2)" at bounding box center [142, 129] width 90 height 33
